Goal: Contribute content: Add original content to the website for others to see

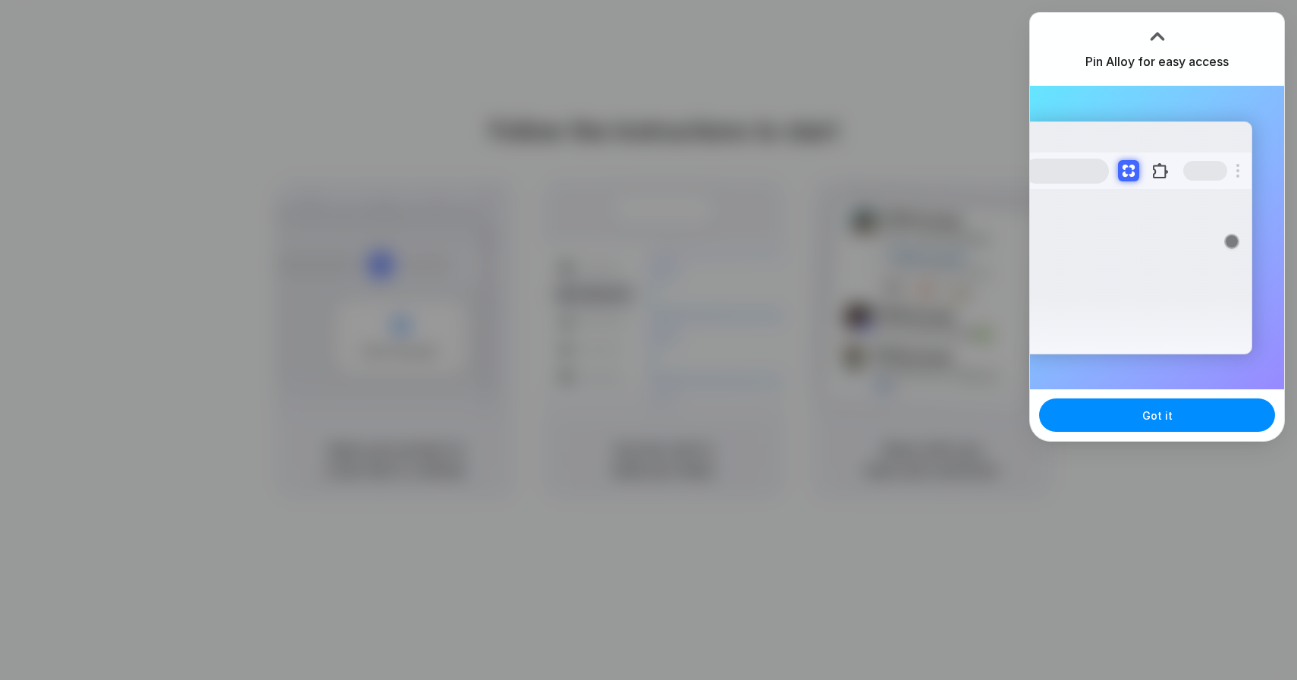
click at [1158, 117] on div "Extensions Alloy · AI Prototyping for..." at bounding box center [1157, 237] width 254 height 303
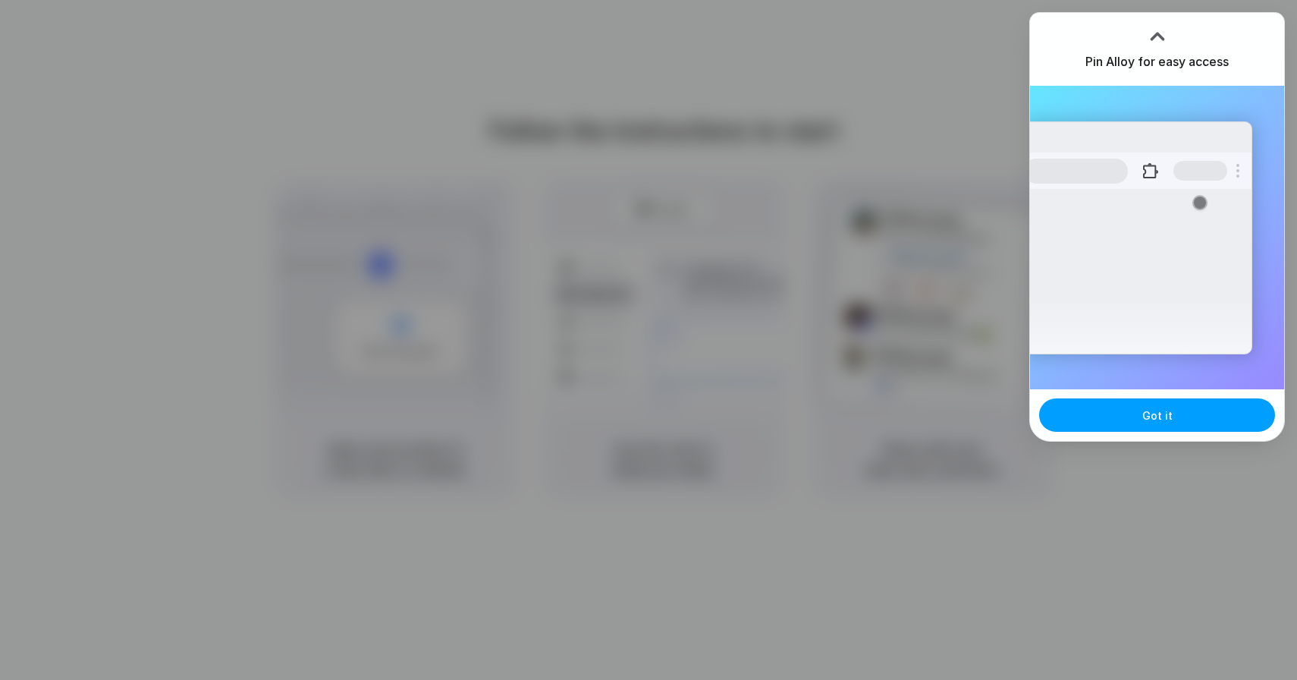
click at [1137, 414] on button "Got it" at bounding box center [1157, 414] width 236 height 33
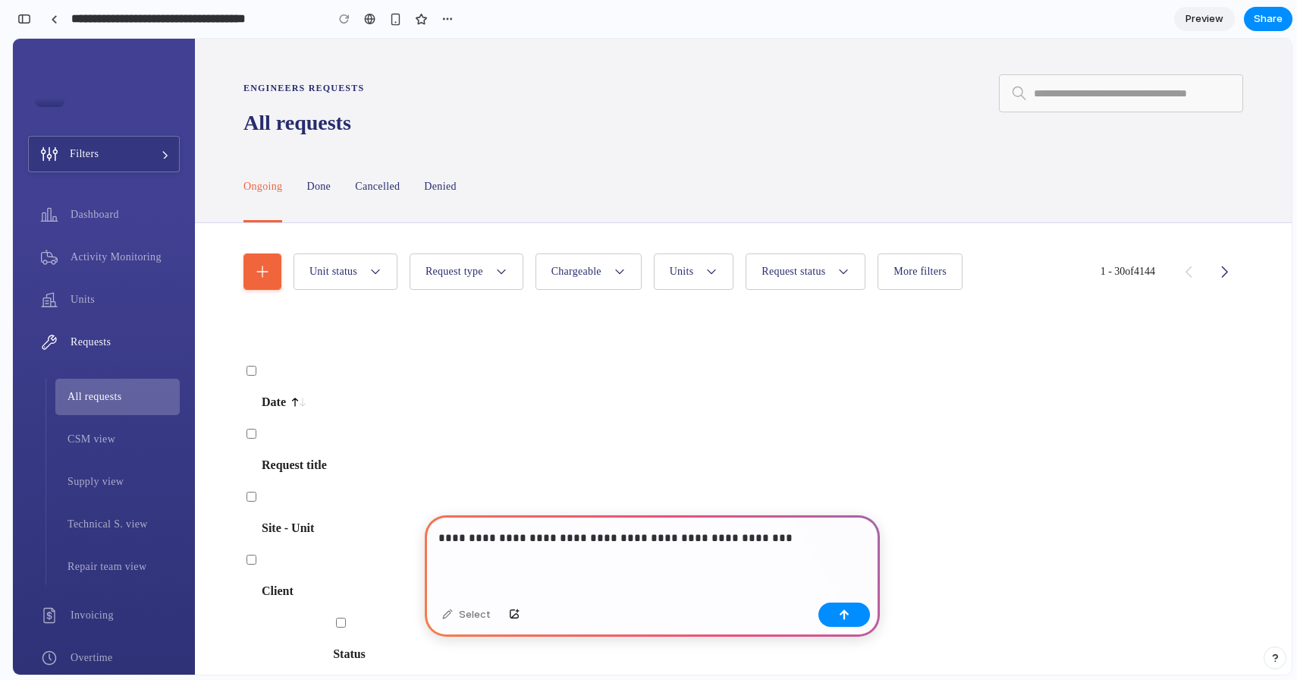
click at [707, 541] on p "**********" at bounding box center [652, 538] width 428 height 18
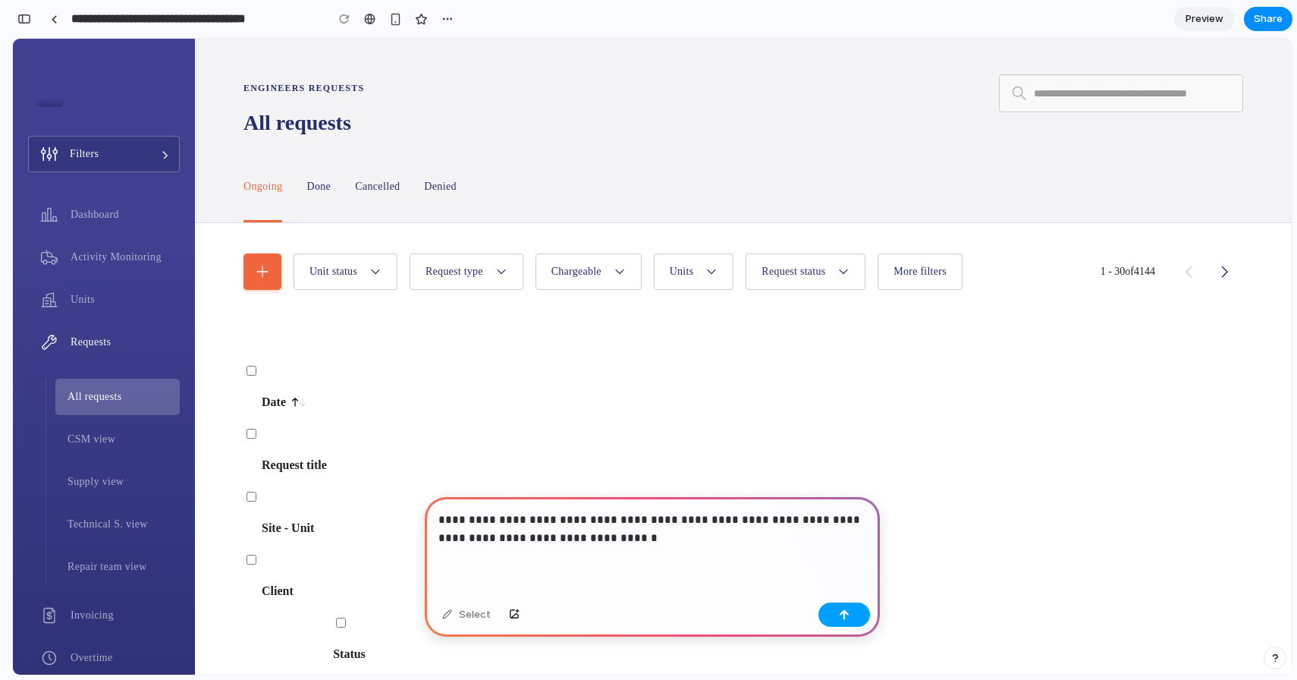
click at [843, 615] on div "button" at bounding box center [844, 614] width 11 height 11
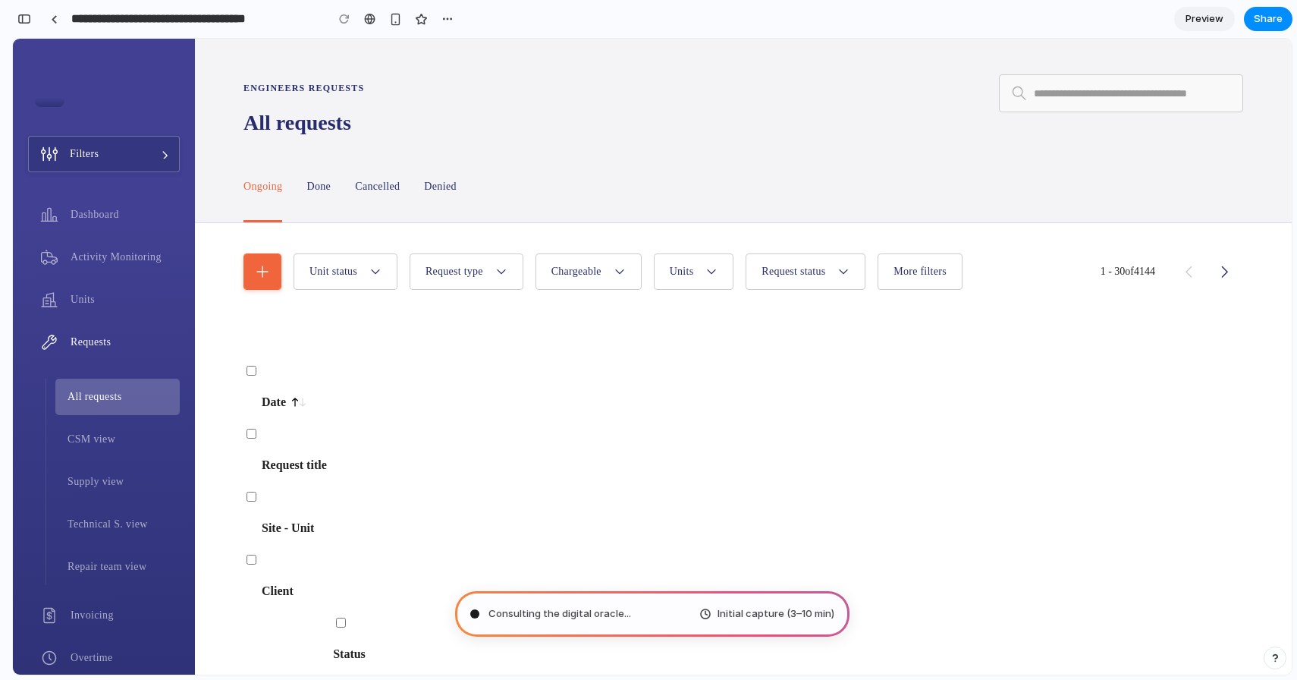
type input "**********"
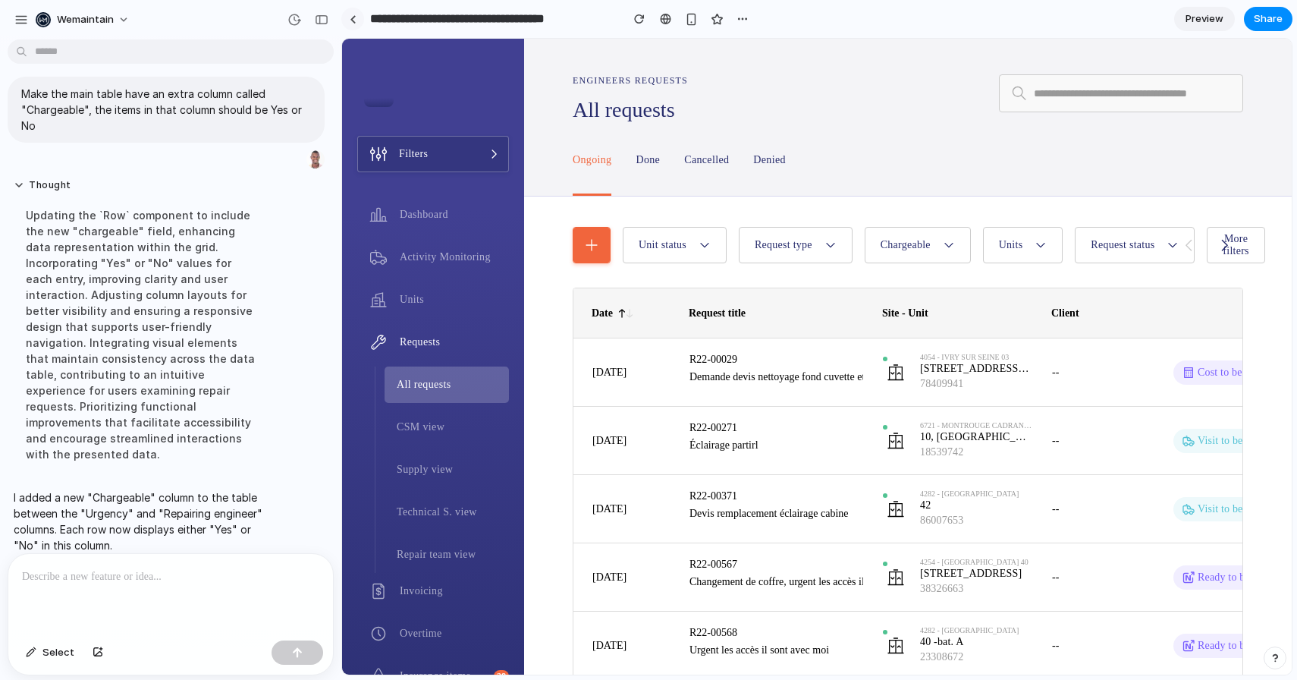
click at [355, 15] on div at bounding box center [353, 19] width 7 height 8
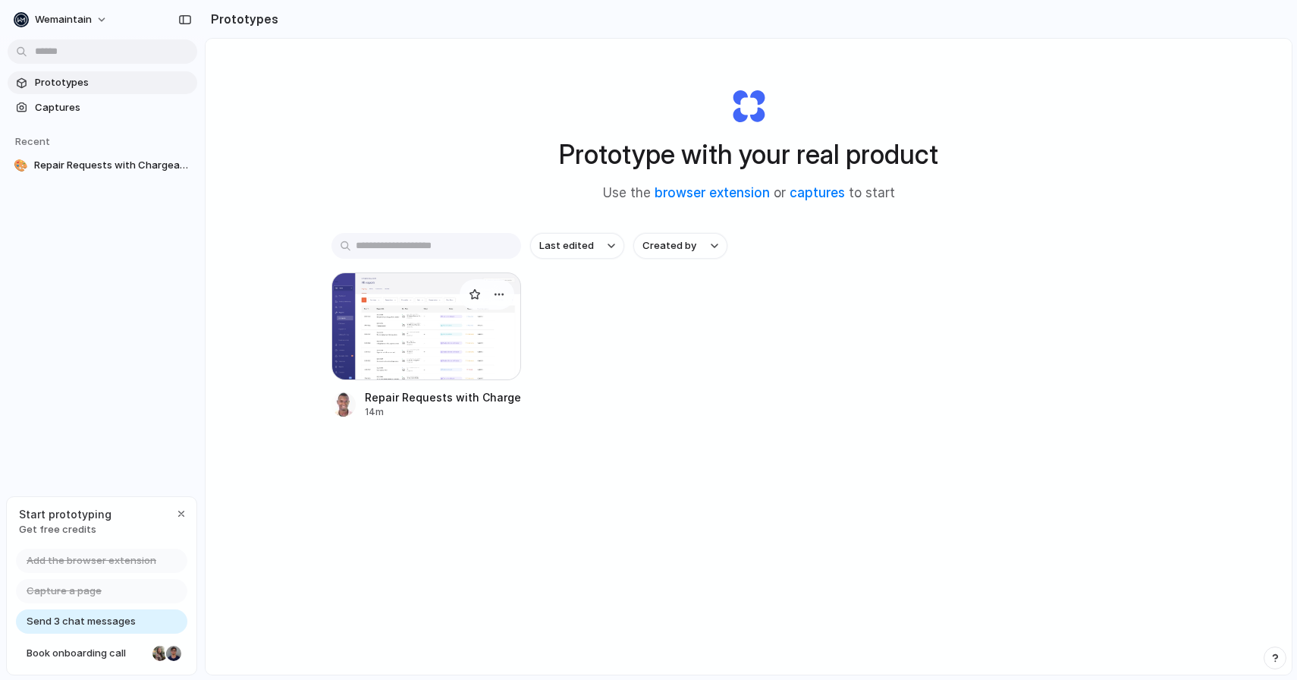
click at [409, 313] on div at bounding box center [426, 326] width 190 height 108
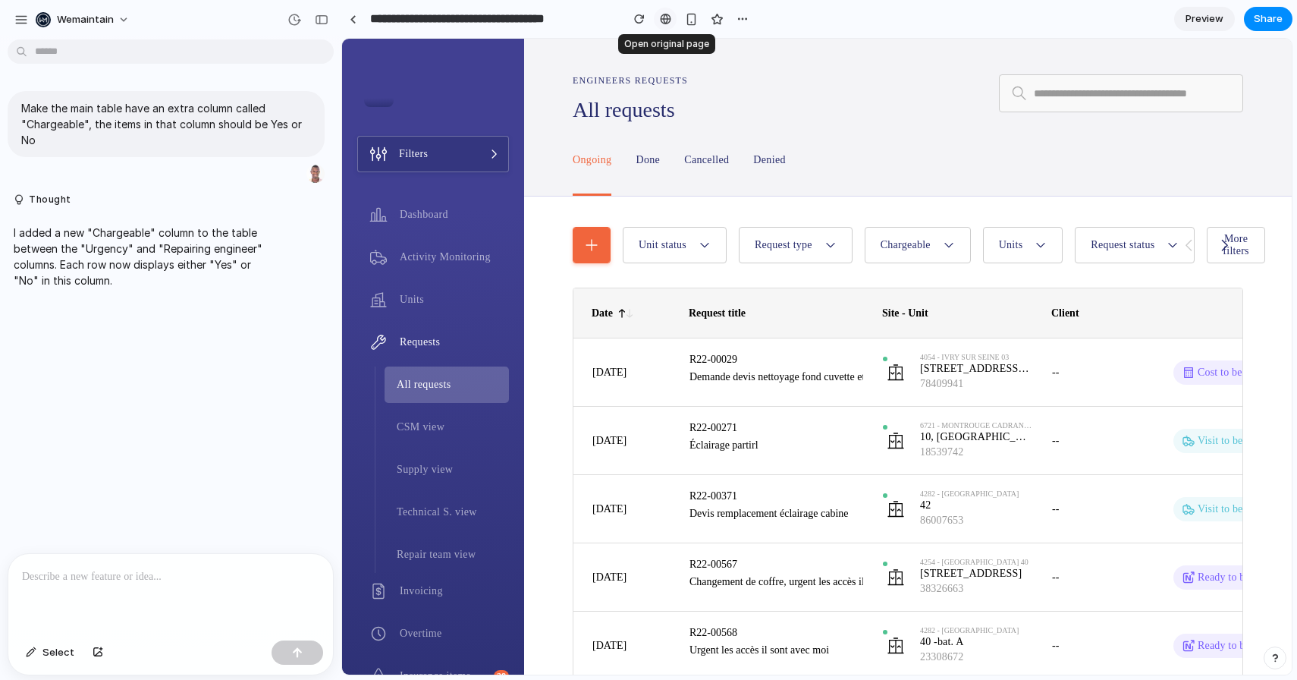
click at [661, 17] on div at bounding box center [665, 19] width 11 height 12
click at [747, 18] on div "button" at bounding box center [742, 19] width 12 height 12
click at [702, 67] on div "Duplicate Delete" at bounding box center [648, 340] width 1297 height 680
click at [1198, 24] on span "Preview" at bounding box center [1204, 18] width 38 height 15
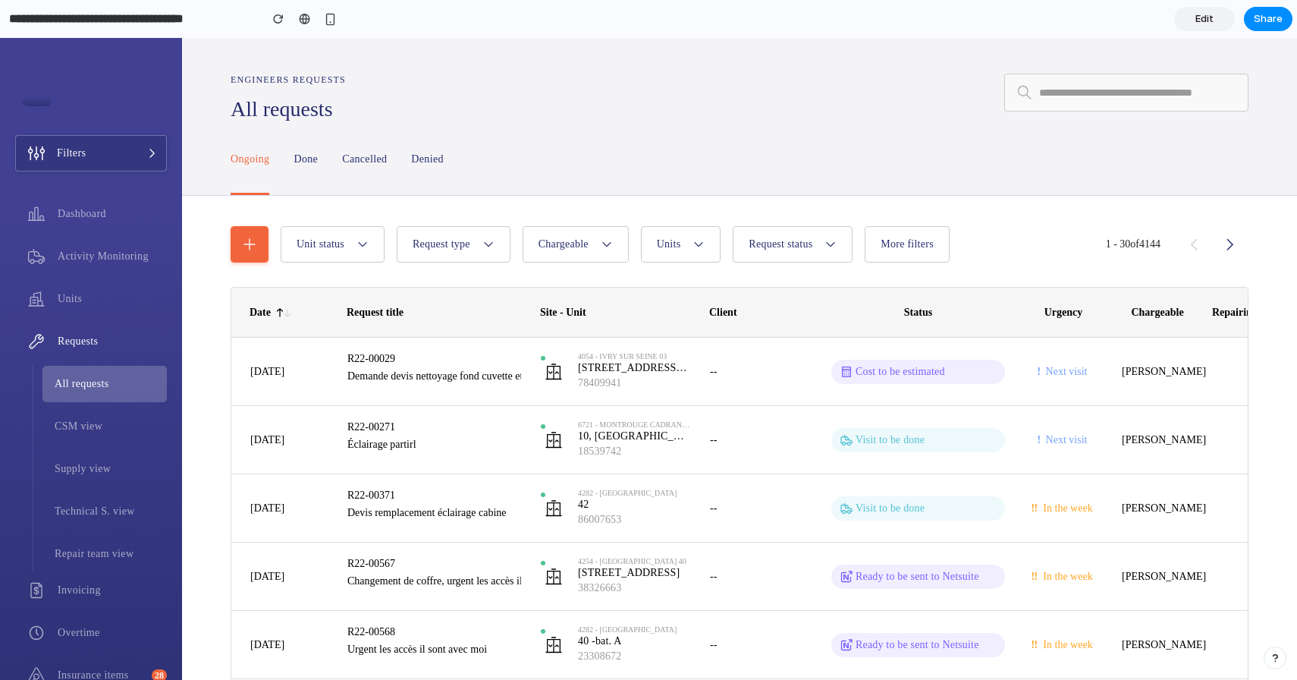
click at [1199, 11] on span "Edit" at bounding box center [1204, 18] width 18 height 15
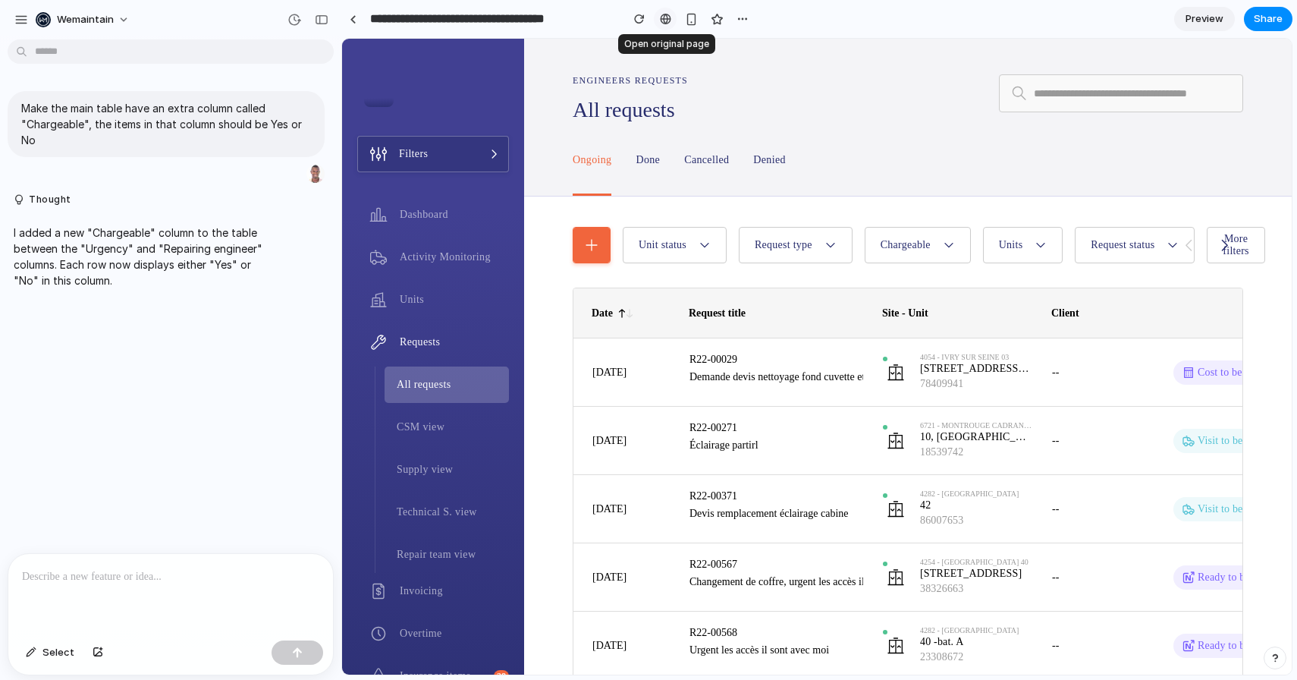
click at [667, 20] on div at bounding box center [665, 19] width 11 height 12
